Goal: Check status

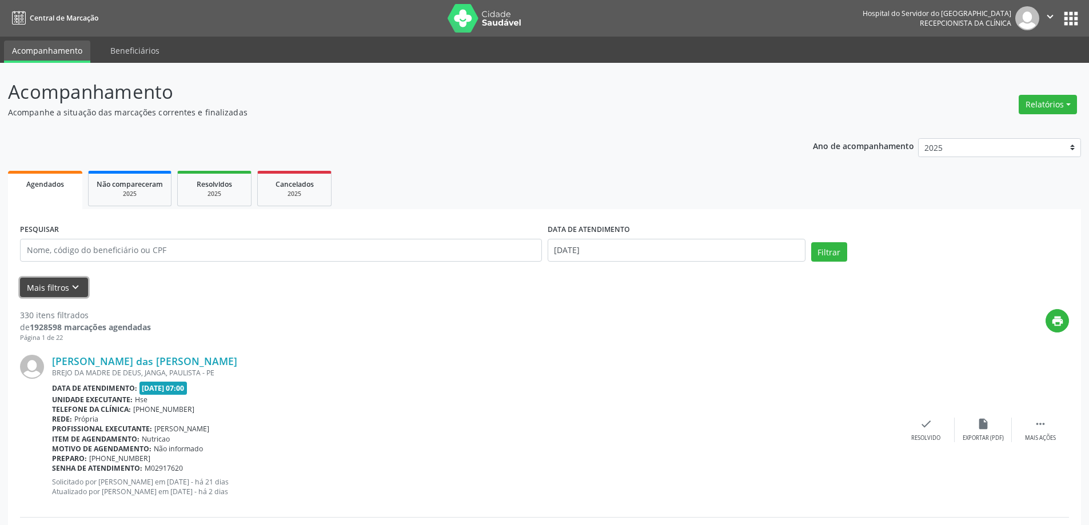
click at [65, 285] on button "Mais filtros keyboard_arrow_down" at bounding box center [54, 288] width 68 height 20
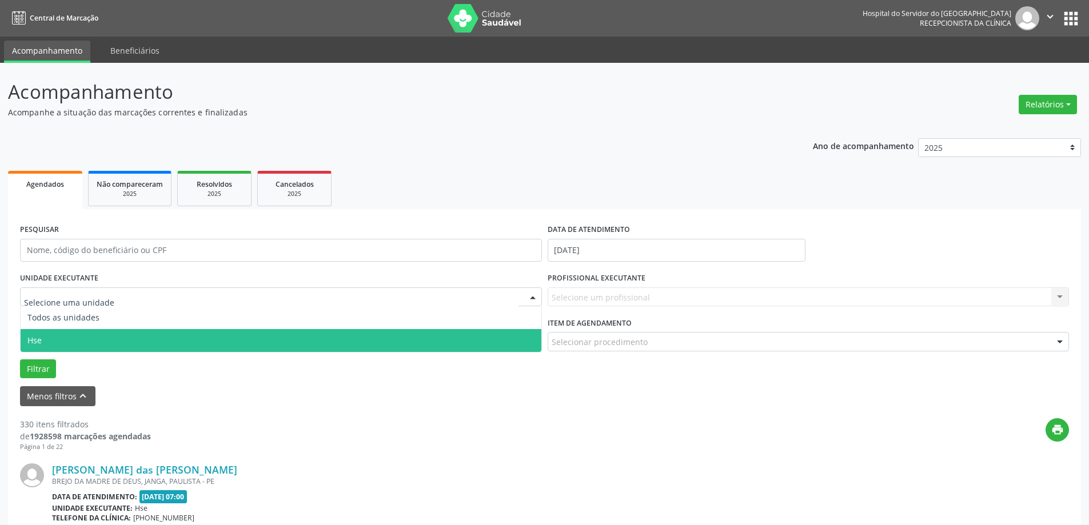
click at [94, 344] on span "Hse" at bounding box center [281, 340] width 521 height 23
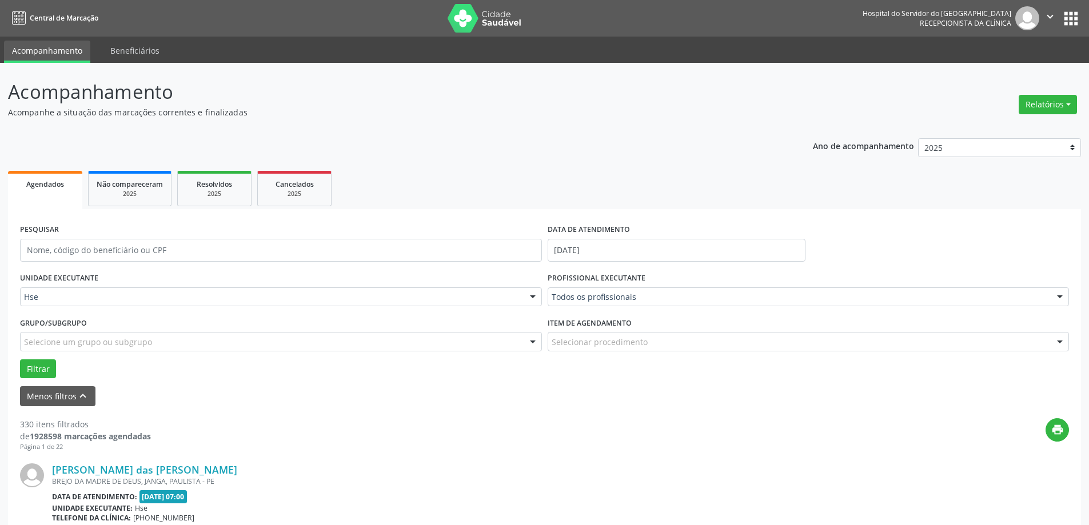
click at [557, 299] on div "Todos os profissionais Todos os profissionais [PERSON_NAME] Interaminense Junio…" at bounding box center [809, 297] width 522 height 19
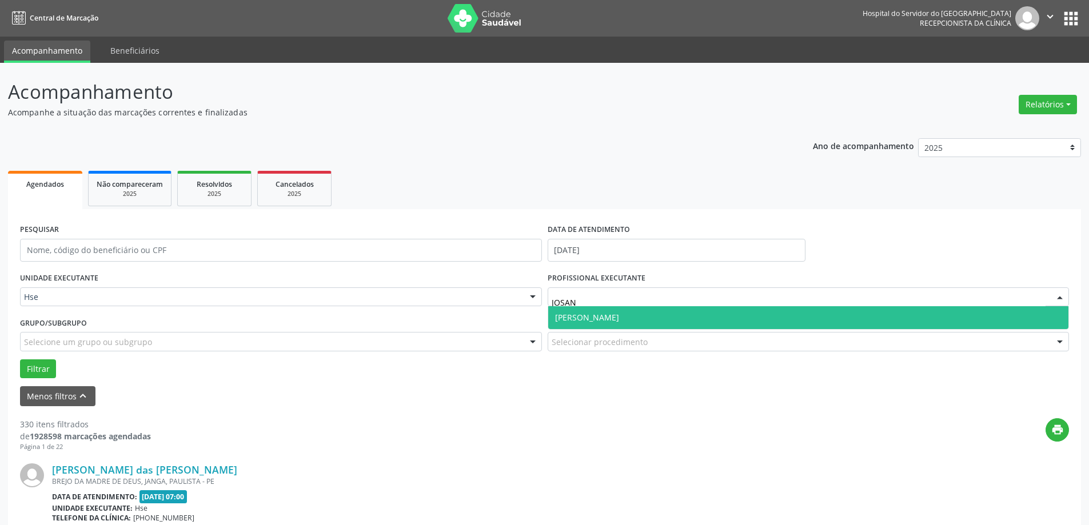
type input "JOSANY"
click at [567, 324] on span "[PERSON_NAME]" at bounding box center [808, 317] width 521 height 23
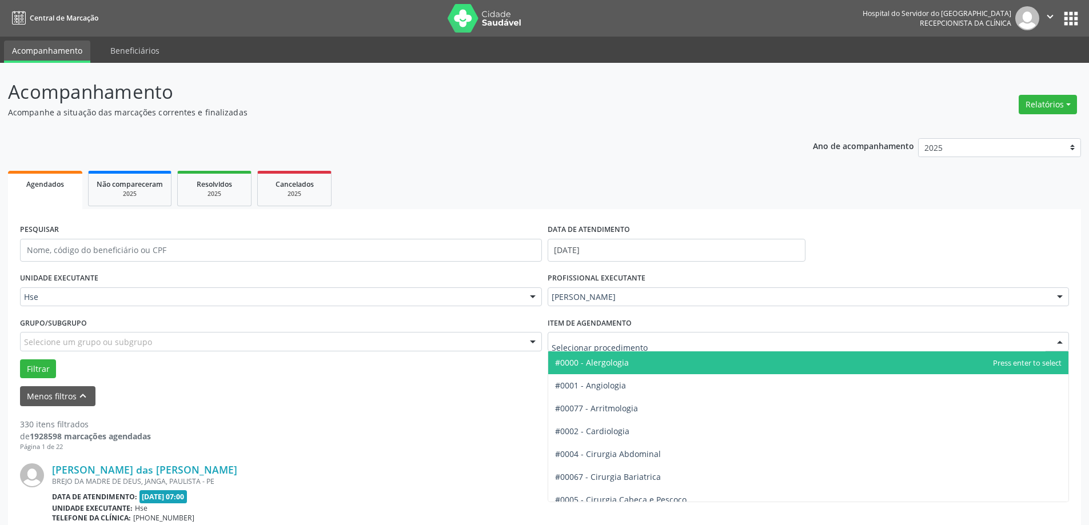
click at [570, 336] on div at bounding box center [809, 341] width 522 height 19
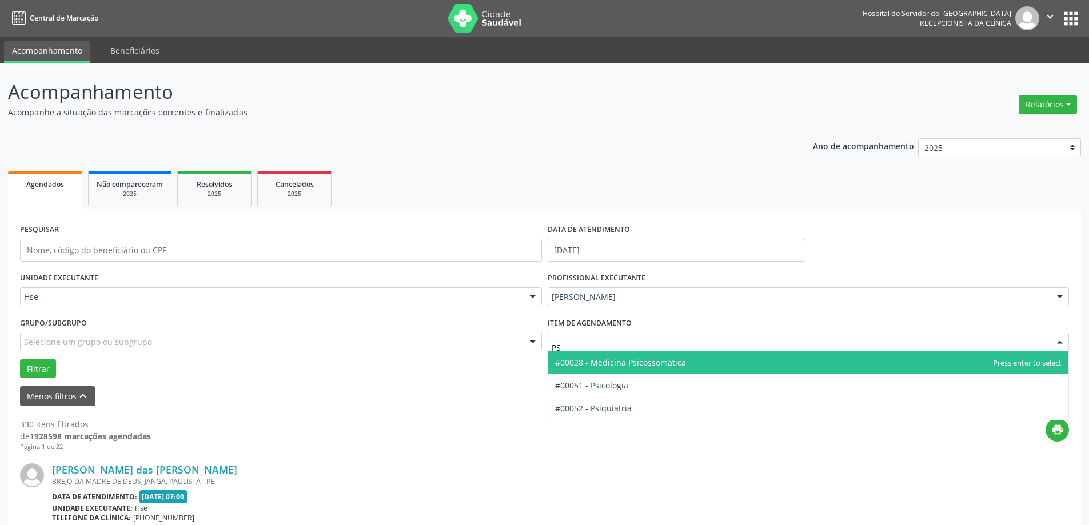
type input "PSI"
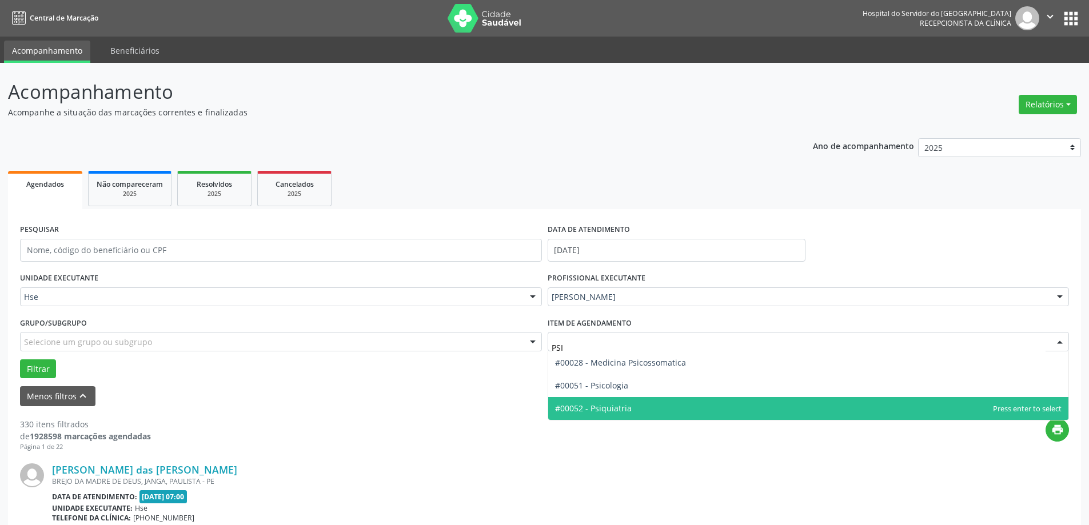
click at [579, 411] on span "#00052 - Psiquiatria" at bounding box center [593, 408] width 77 height 11
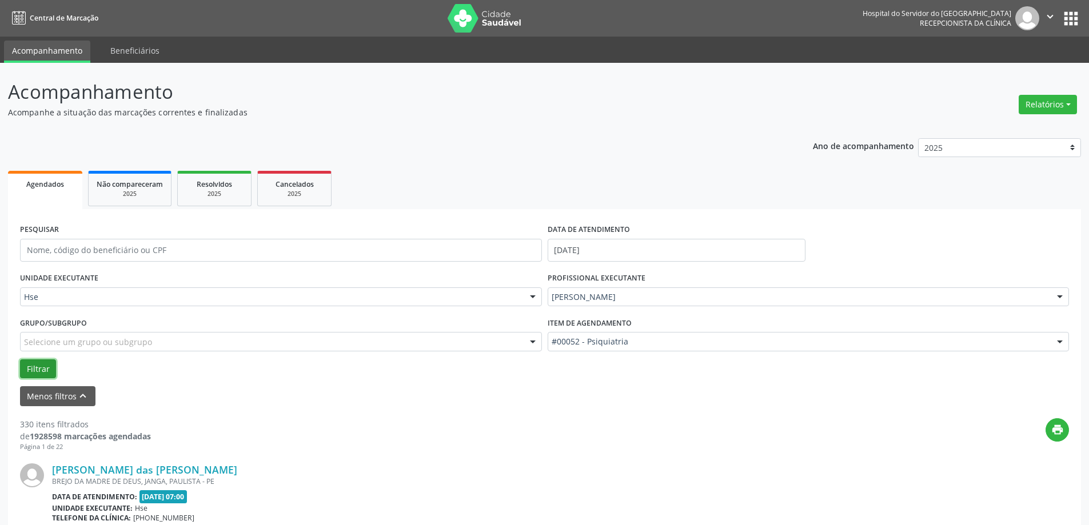
click at [48, 366] on button "Filtrar" at bounding box center [38, 369] width 36 height 19
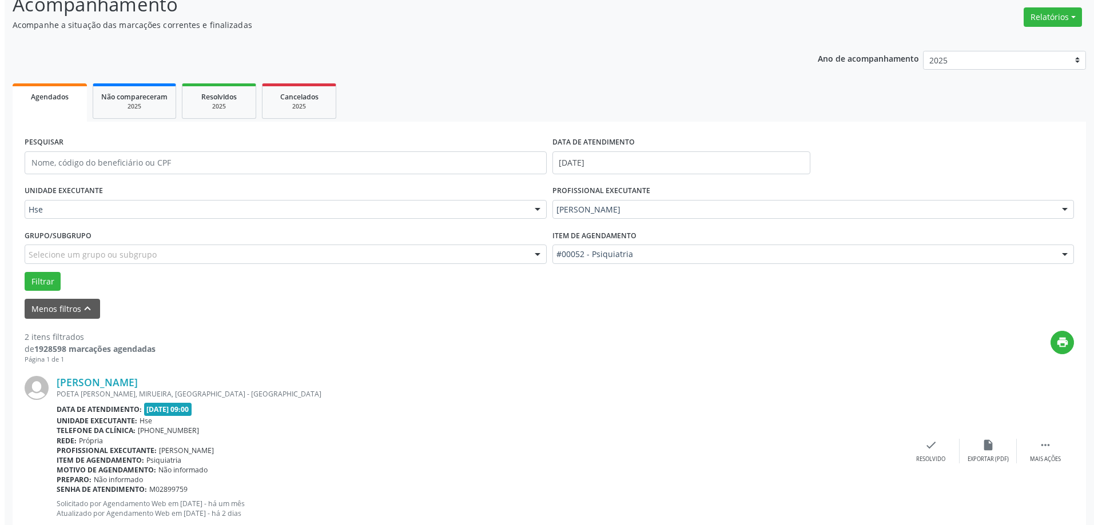
scroll to position [172, 0]
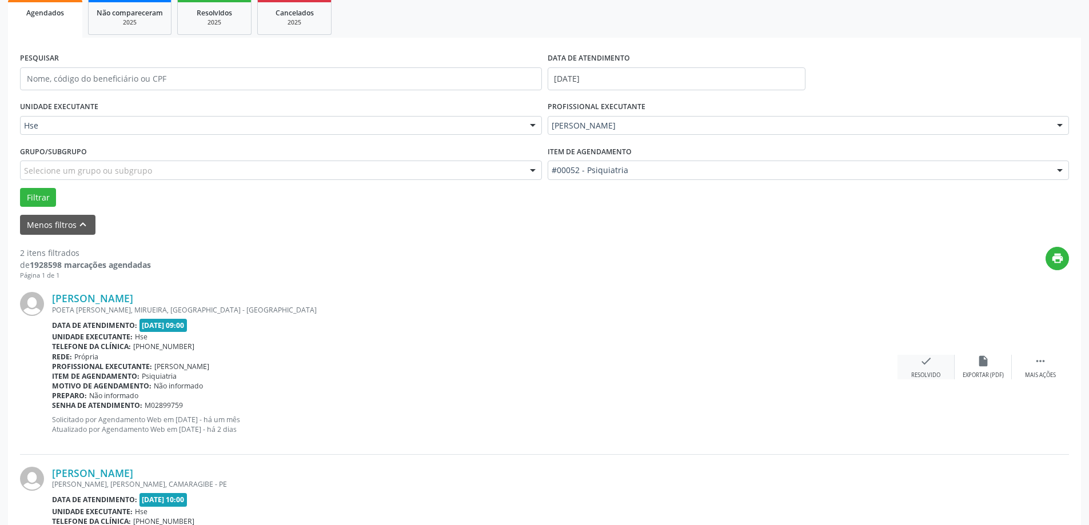
click at [933, 368] on div "check Resolvido" at bounding box center [926, 367] width 57 height 25
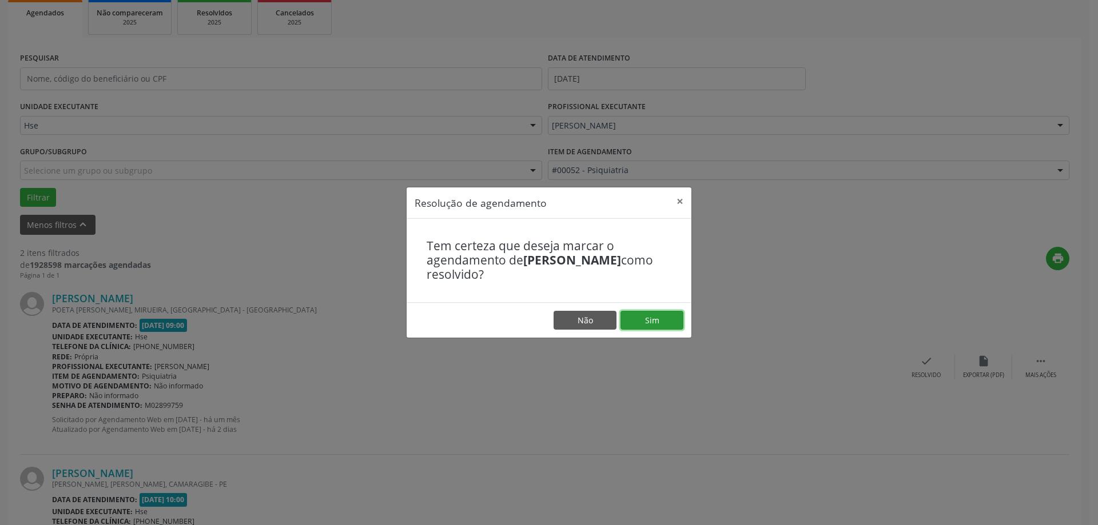
click at [670, 322] on button "Sim" at bounding box center [651, 320] width 63 height 19
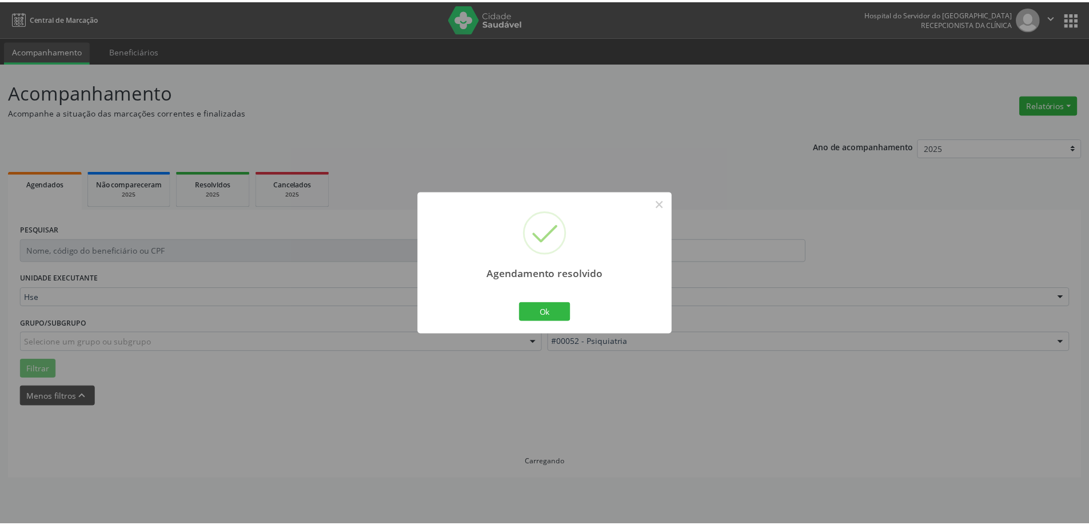
scroll to position [0, 0]
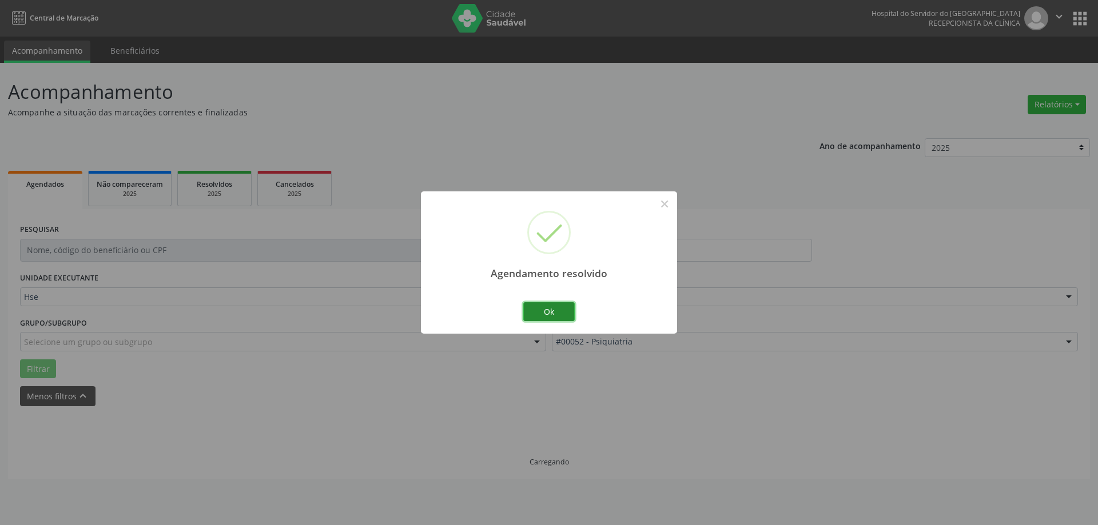
click at [541, 308] on button "Ok" at bounding box center [548, 311] width 51 height 19
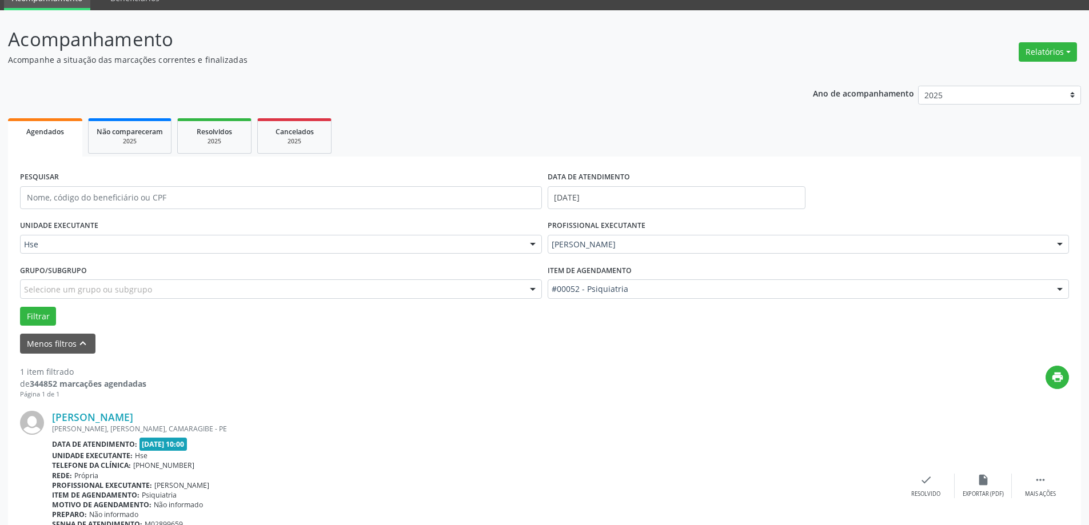
scroll to position [121, 0]
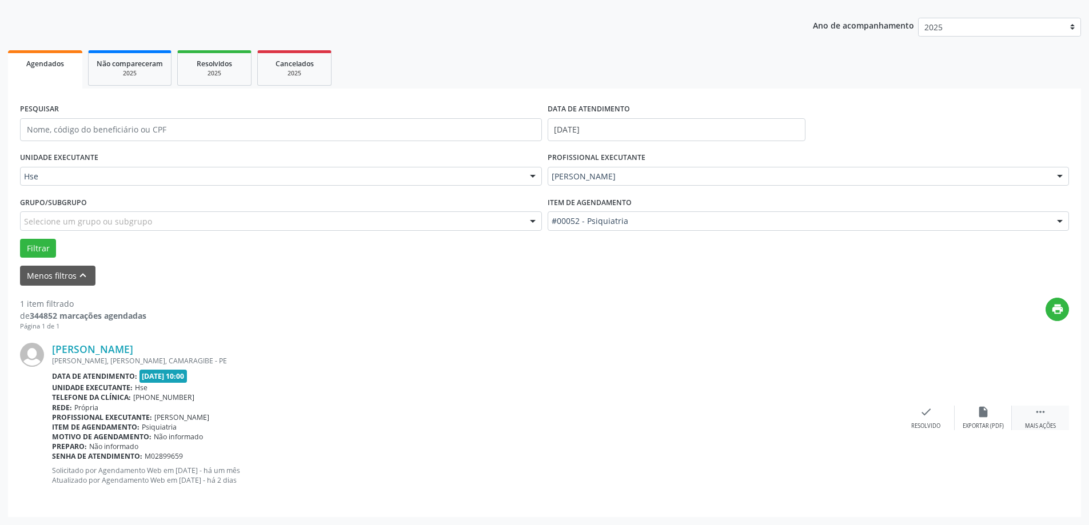
click at [1042, 423] on div "Mais ações" at bounding box center [1040, 427] width 31 height 8
click at [989, 420] on div "alarm_off Não compareceu" at bounding box center [983, 418] width 57 height 25
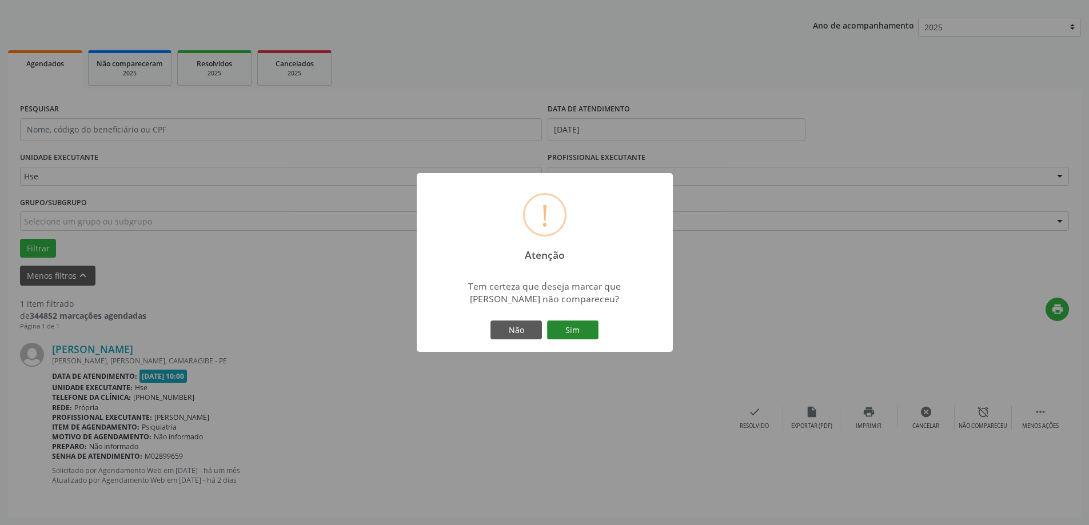
click at [566, 325] on button "Sim" at bounding box center [572, 330] width 51 height 19
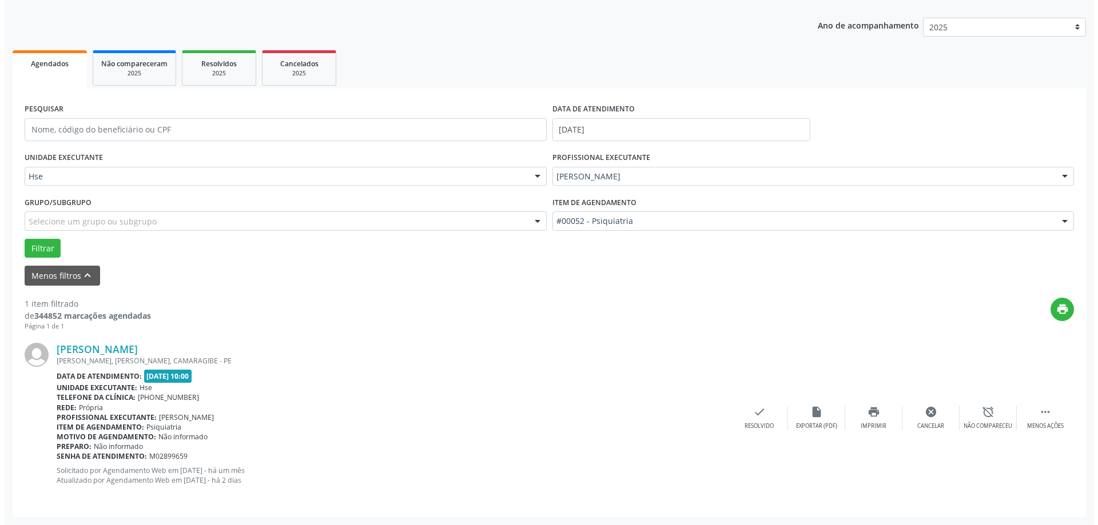
scroll to position [0, 0]
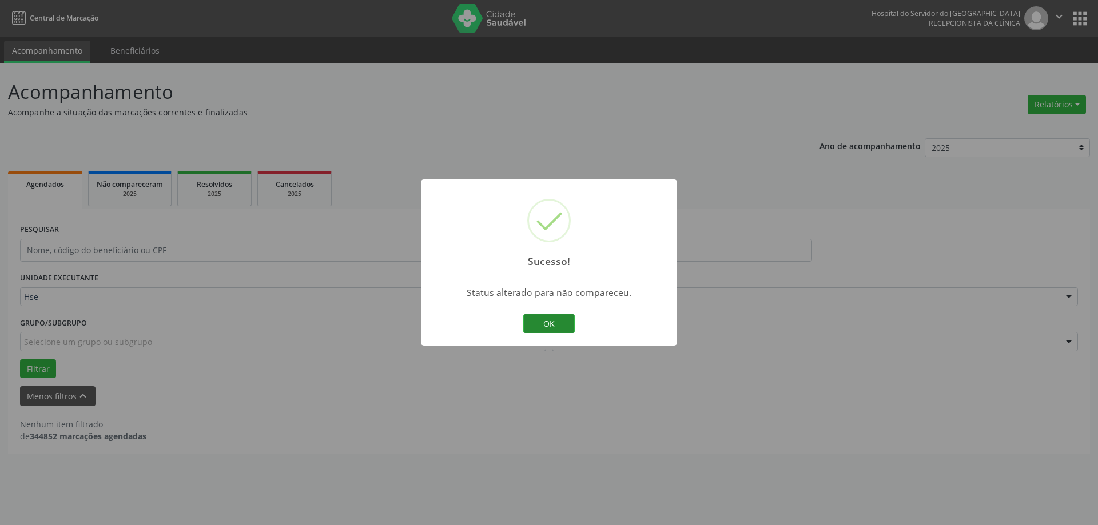
click at [553, 330] on button "OK" at bounding box center [548, 323] width 51 height 19
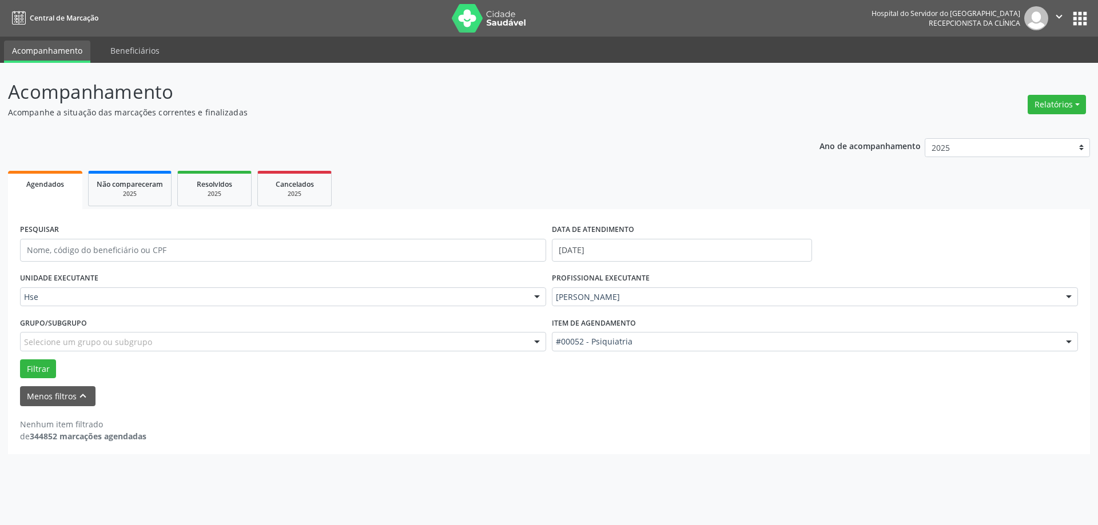
drag, startPoint x: 34, startPoint y: 2, endPoint x: 627, endPoint y: 150, distance: 611.1
click at [627, 150] on div "Ano de acompanhamento 2025 2024 2023 2022 2021 Agendados Não compareceram 2025 …" at bounding box center [549, 292] width 1082 height 324
